Goal: Task Accomplishment & Management: Manage account settings

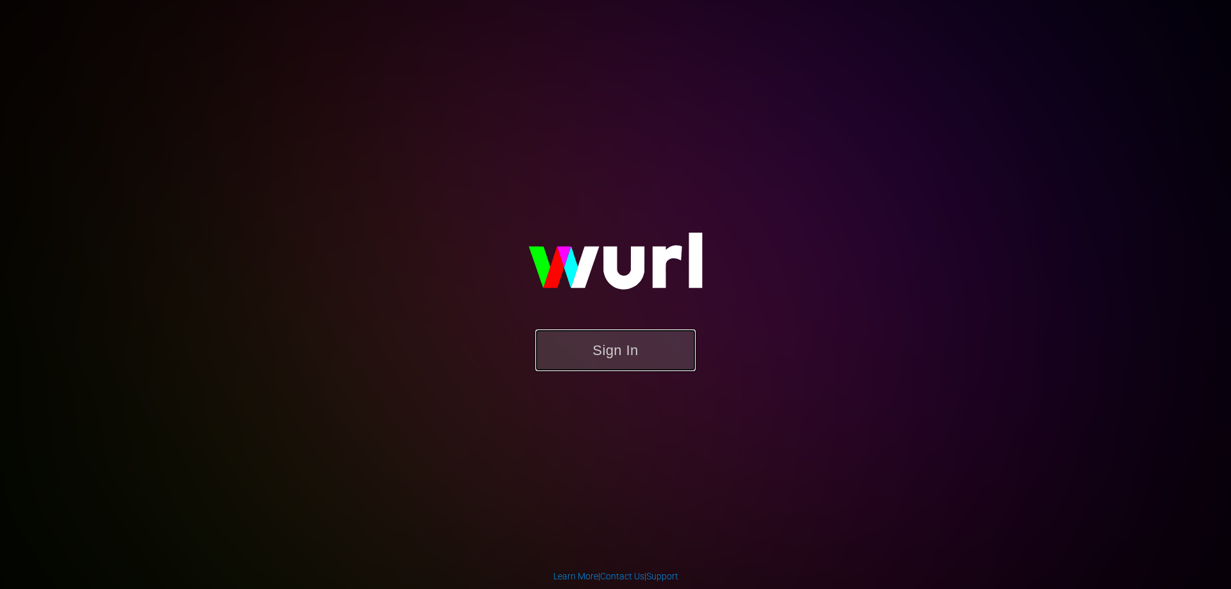
click at [653, 344] on button "Sign In" at bounding box center [615, 350] width 160 height 42
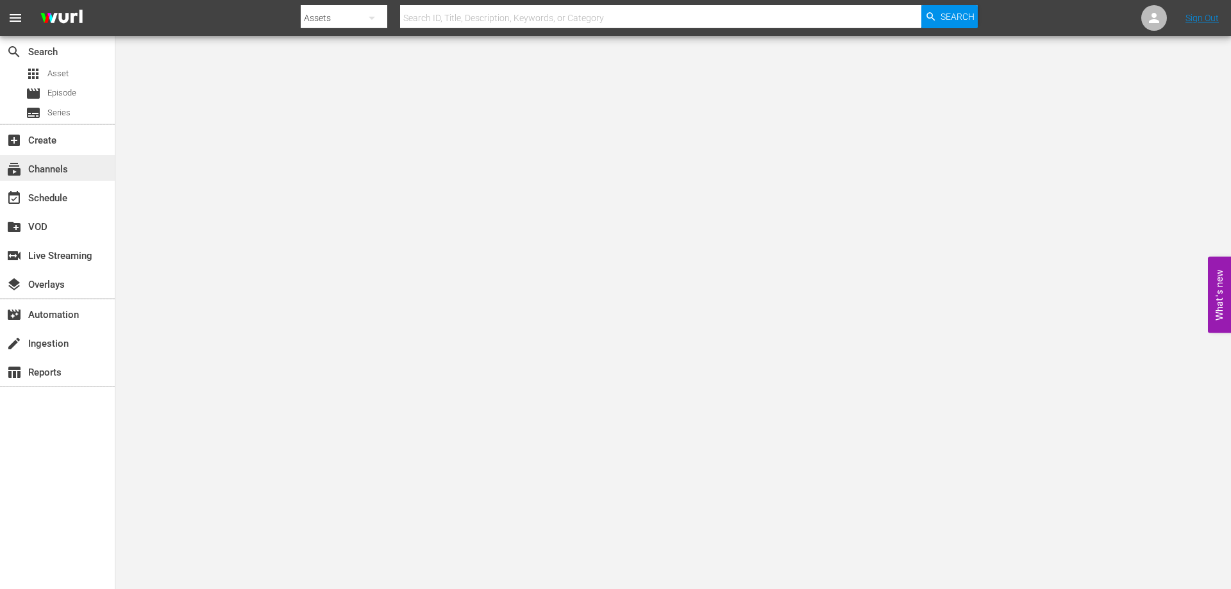
click at [45, 167] on div "subscriptions Channels" at bounding box center [36, 168] width 72 height 12
